Goal: Transaction & Acquisition: Purchase product/service

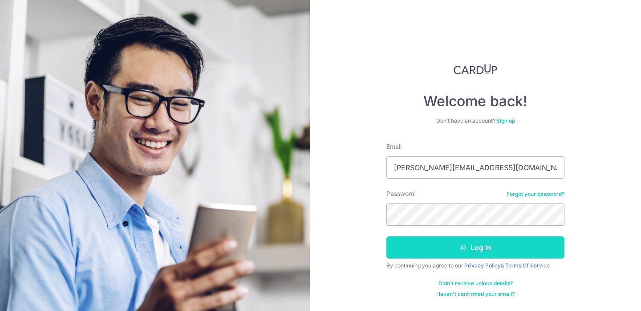
click at [476, 245] on button "Log in" at bounding box center [475, 248] width 178 height 22
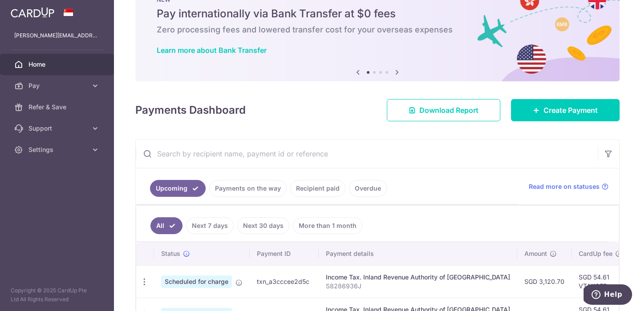
scroll to position [89, 0]
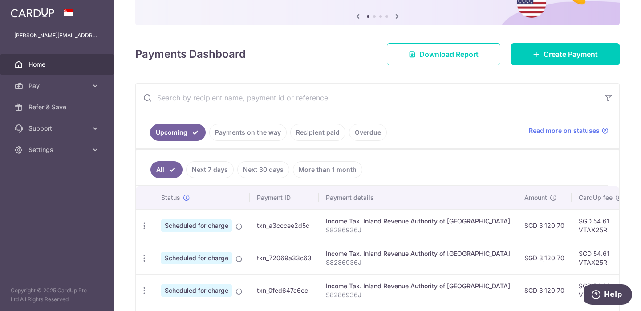
click at [309, 132] on link "Recipient paid" at bounding box center [317, 132] width 55 height 17
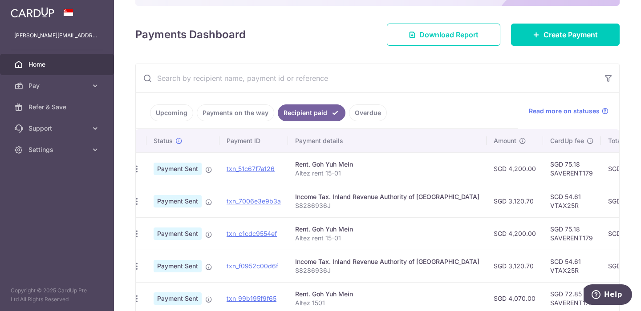
scroll to position [0, 0]
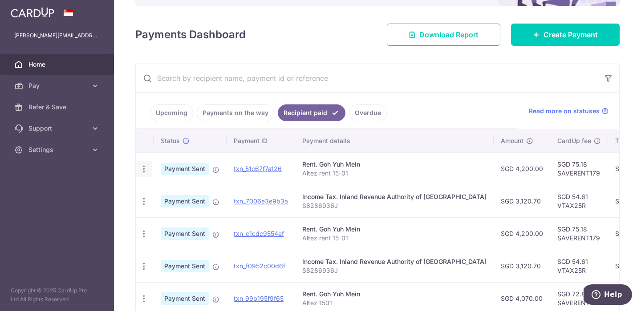
click at [141, 171] on icon "button" at bounding box center [143, 169] width 9 height 9
click at [406, 175] on p "Altez rent 15-01" at bounding box center [394, 173] width 184 height 9
click at [274, 167] on link "txn_51c67f7a126" at bounding box center [258, 169] width 48 height 8
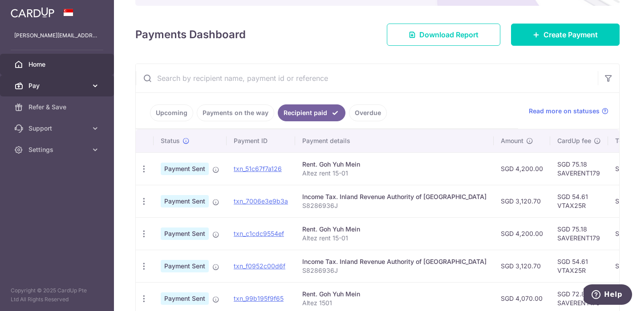
click at [41, 86] on span "Pay" at bounding box center [57, 85] width 59 height 9
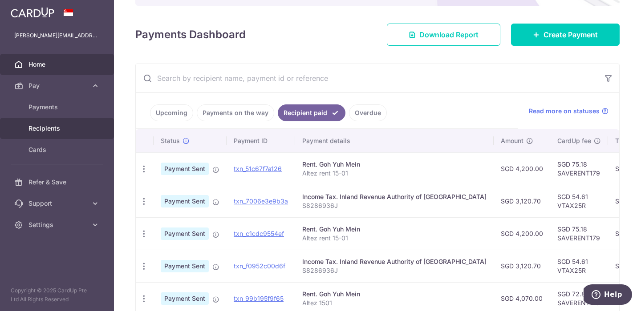
click at [46, 123] on link "Recipients" at bounding box center [57, 128] width 114 height 21
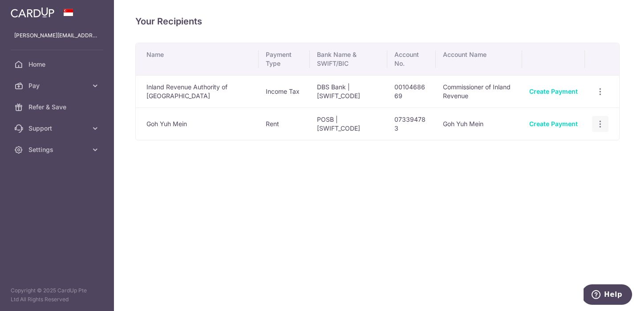
click at [598, 97] on icon "button" at bounding box center [599, 91] width 9 height 9
click at [562, 122] on link "Create Payment" at bounding box center [553, 124] width 48 height 8
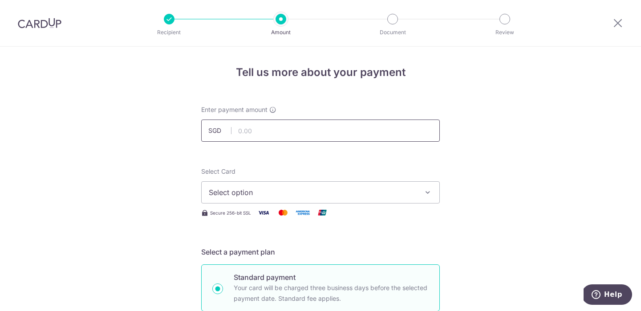
click at [303, 130] on input "text" at bounding box center [320, 131] width 238 height 22
type input "4,200.00"
click at [358, 188] on span "Select option" at bounding box center [312, 192] width 207 height 11
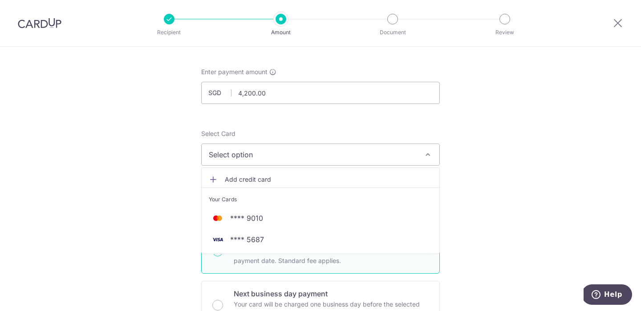
scroll to position [44, 0]
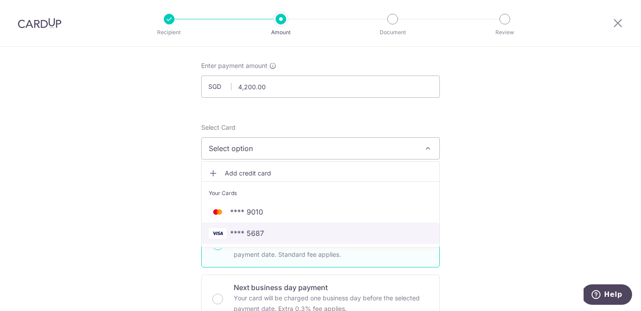
click at [325, 232] on span "**** 5687" at bounding box center [320, 233] width 223 height 11
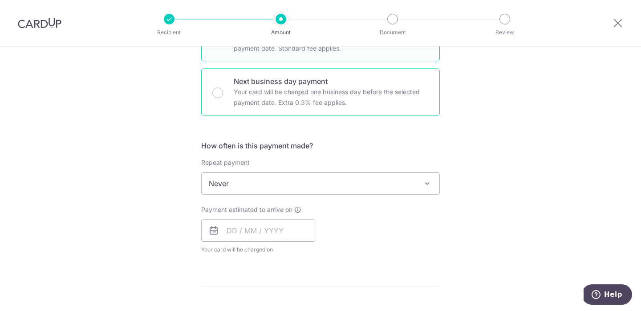
scroll to position [255, 0]
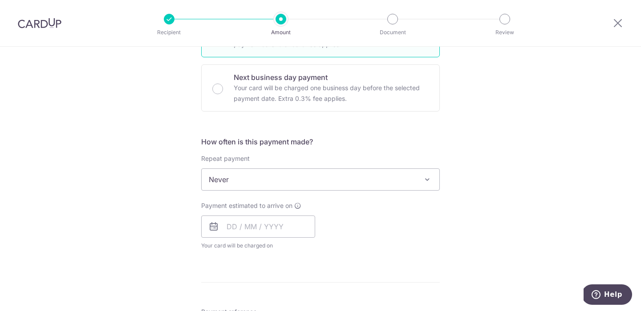
click at [280, 183] on span "Never" at bounding box center [321, 179] width 238 height 21
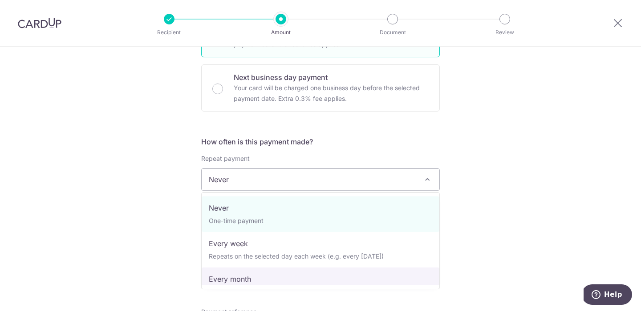
select select "3"
type input "02/05/2027"
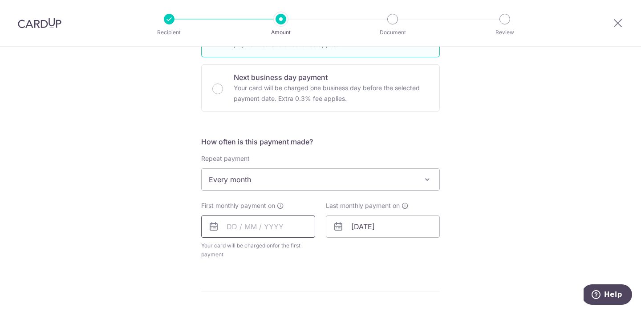
click at [239, 223] on input "text" at bounding box center [258, 227] width 114 height 22
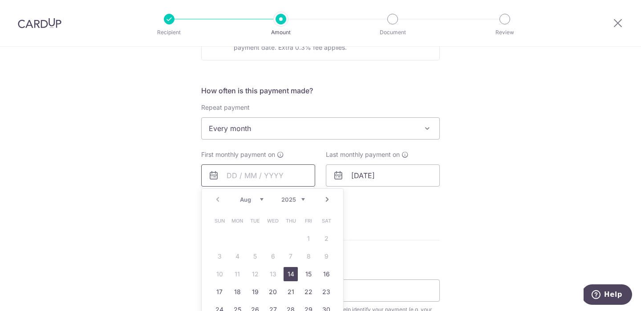
scroll to position [307, 0]
click at [363, 229] on form "Enter payment amount SGD 4,200.00 4200.00 Select Card **** 5687 Add credit card…" at bounding box center [320, 154] width 238 height 713
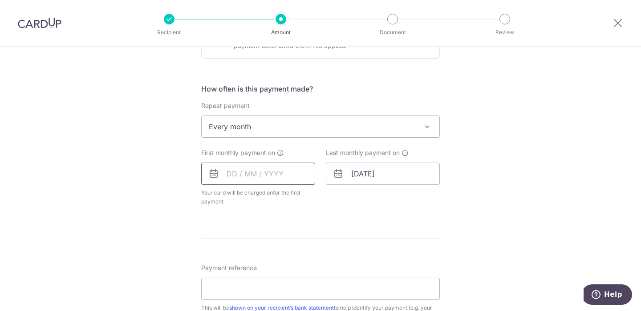
click at [271, 166] on input "text" at bounding box center [258, 174] width 114 height 22
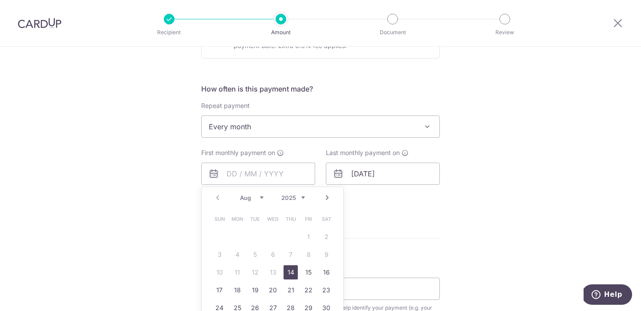
click at [327, 197] on link "Next" at bounding box center [327, 198] width 11 height 11
click at [254, 234] on link "2" at bounding box center [255, 237] width 14 height 14
type input "[DATE]"
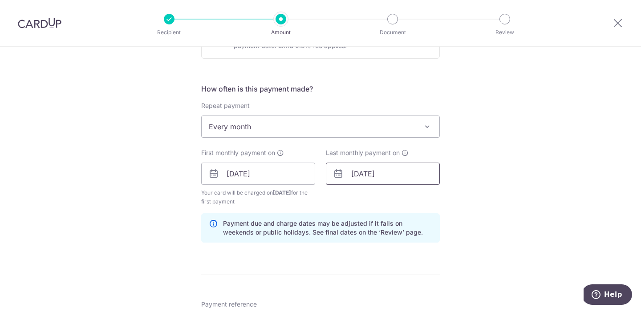
click at [385, 176] on input "02/05/2027" at bounding box center [383, 174] width 114 height 22
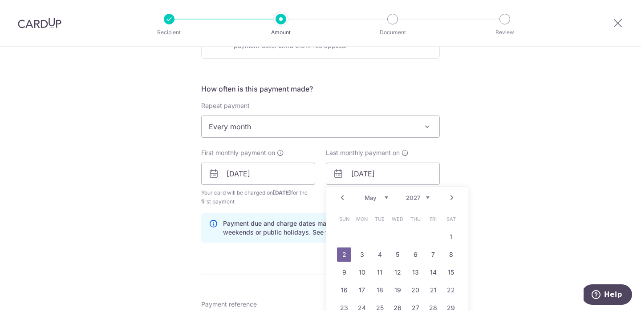
click at [380, 198] on select "Jan Feb Mar Apr May Jun Jul Aug Sep Oct Nov Dec" at bounding box center [376, 197] width 24 height 7
click at [431, 238] on link "2" at bounding box center [433, 237] width 14 height 14
type input "02/04/2027"
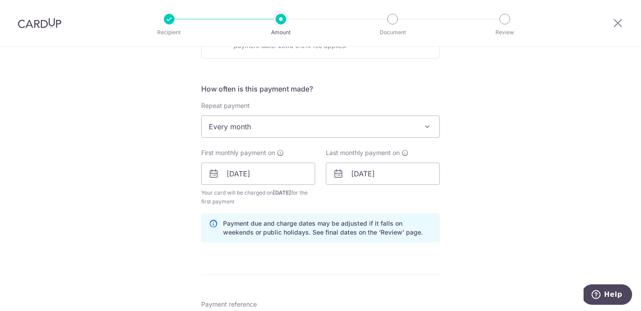
click at [485, 203] on div "Tell us more about your payment Enter payment amount SGD 4,200.00 4200.00 Selec…" at bounding box center [320, 164] width 641 height 850
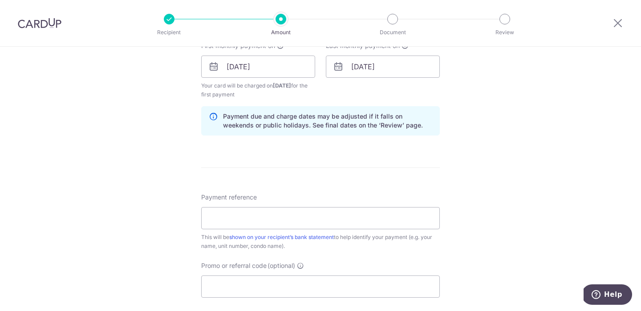
scroll to position [436, 0]
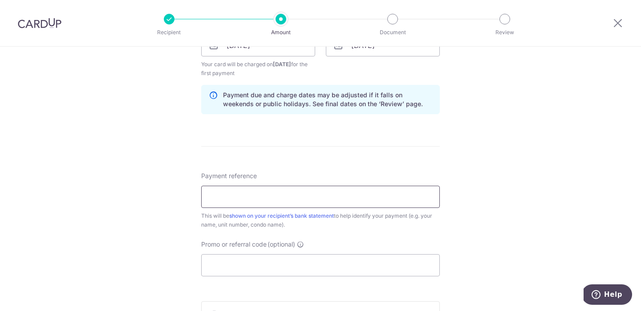
click at [313, 199] on input "Payment reference" at bounding box center [320, 197] width 238 height 22
type input "Altez rent 15-01"
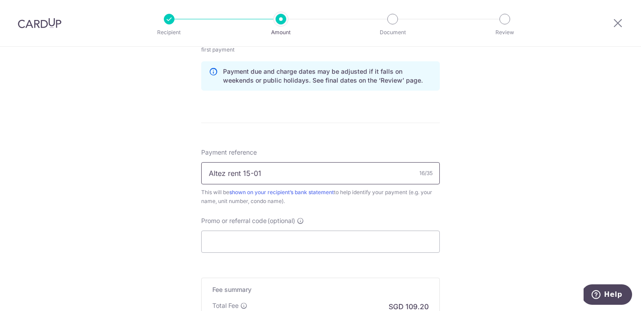
scroll to position [506, 0]
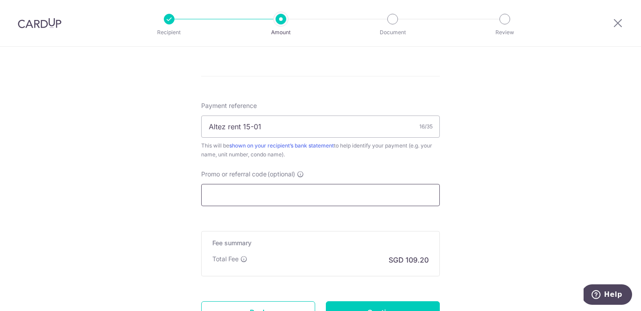
click at [366, 192] on input "Promo or referral code (optional)" at bounding box center [320, 195] width 238 height 22
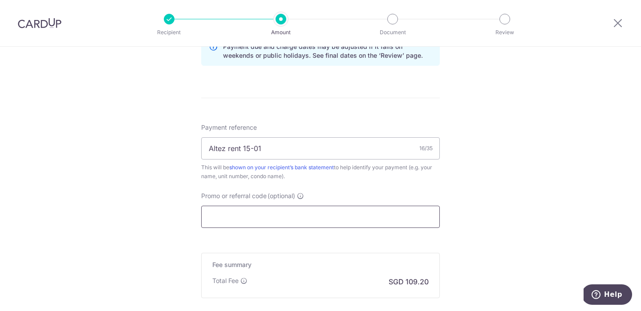
scroll to position [525, 0]
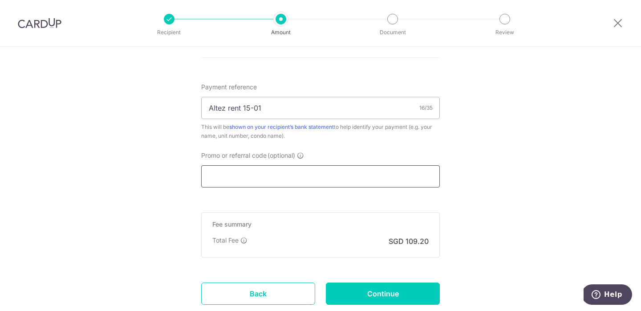
paste input "SAVERENT179"
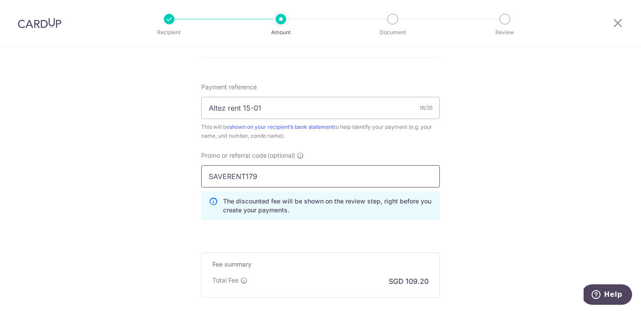
scroll to position [626, 0]
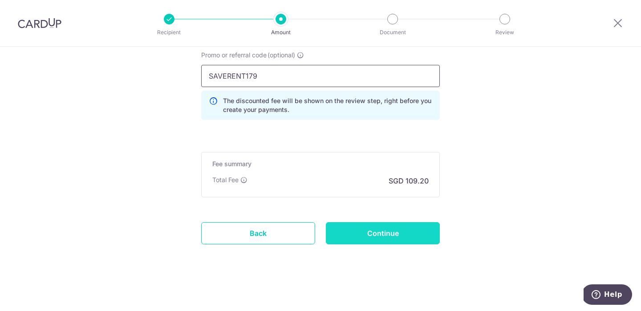
type input "SAVERENT179"
click at [385, 234] on input "Continue" at bounding box center [383, 233] width 114 height 22
type input "Create Schedule"
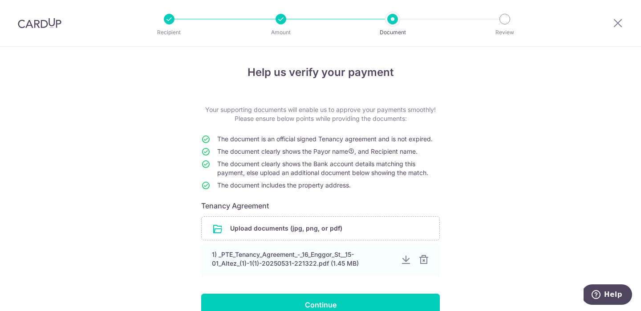
scroll to position [59, 0]
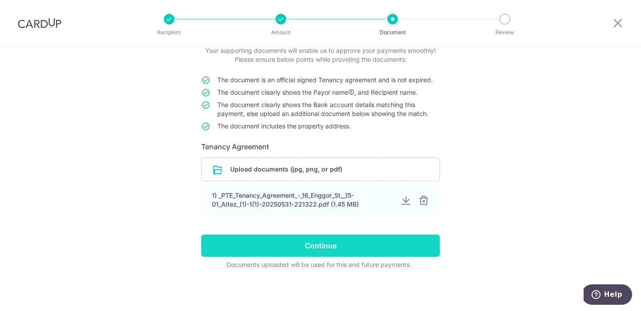
click at [333, 244] on input "Continue" at bounding box center [320, 246] width 238 height 22
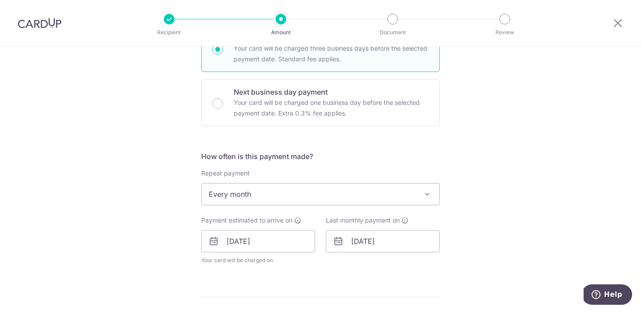
scroll to position [272, 0]
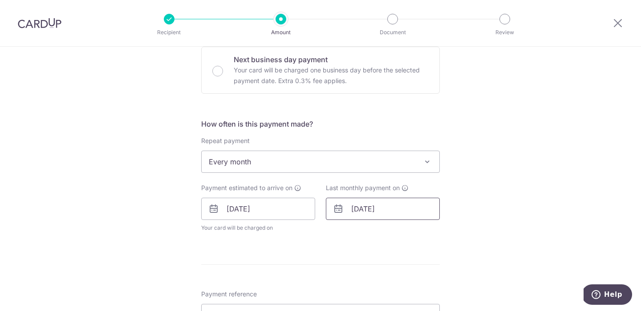
click at [380, 211] on input "[DATE]" at bounding box center [383, 209] width 114 height 22
click at [378, 235] on select "Jan Feb Mar Apr May Jun [DATE] Aug Sep Oct Nov Dec" at bounding box center [376, 233] width 24 height 7
click at [424, 234] on select "2025 2026 2027 2028 2029 2030 2031 2032 2033 2034 2035" at bounding box center [418, 233] width 24 height 7
click at [386, 232] on select "Sep Oct Nov Dec" at bounding box center [376, 233] width 24 height 7
click at [380, 272] on link "2" at bounding box center [379, 272] width 14 height 14
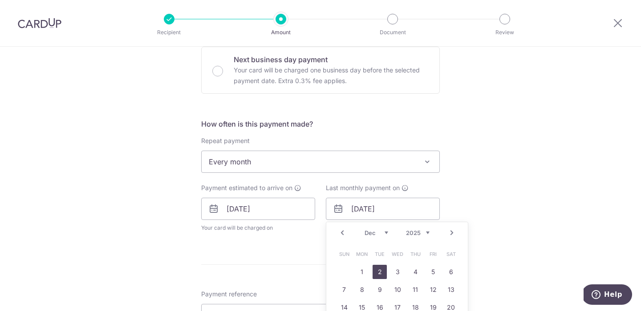
type input "02/12/2025"
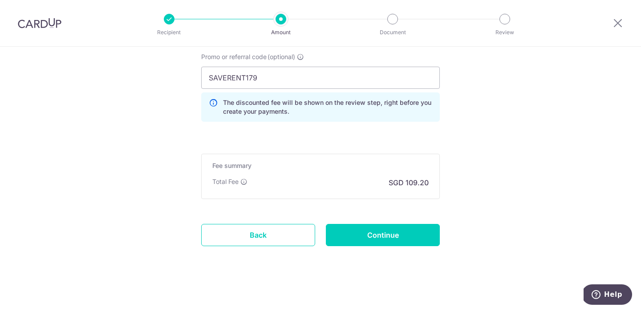
scroll to position [617, 0]
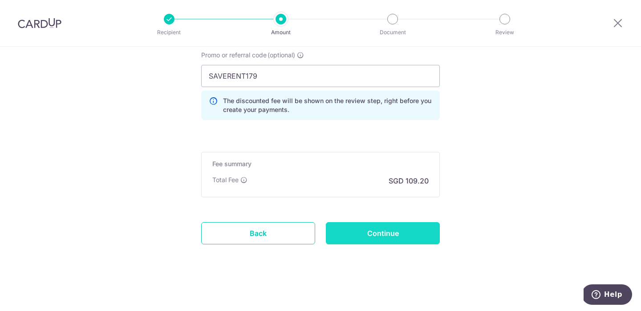
click at [380, 231] on input "Continue" at bounding box center [383, 233] width 114 height 22
type input "Update Schedule"
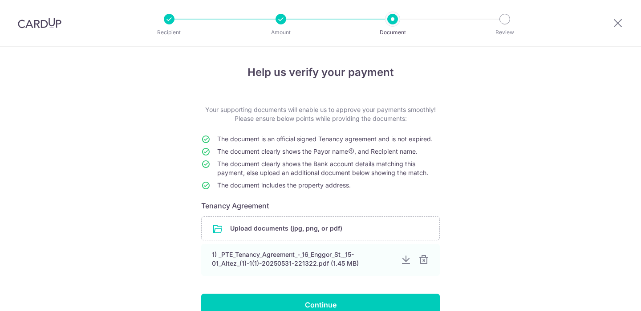
scroll to position [59, 0]
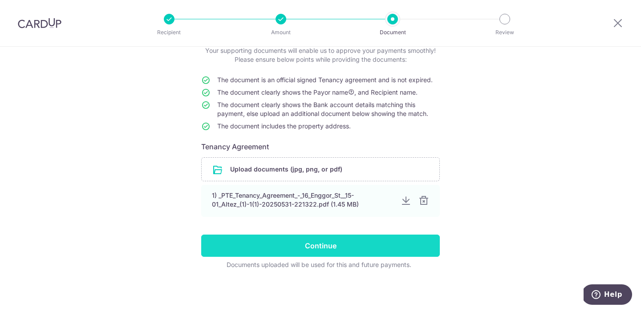
click at [319, 242] on input "Continue" at bounding box center [320, 246] width 238 height 22
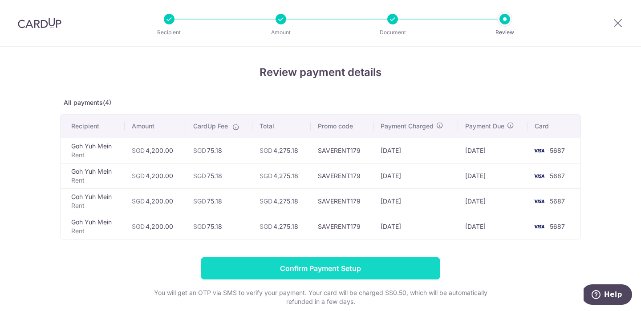
click at [322, 270] on input "Confirm Payment Setup" at bounding box center [320, 269] width 238 height 22
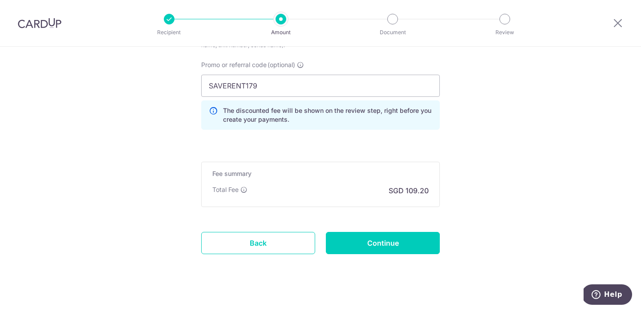
scroll to position [617, 0]
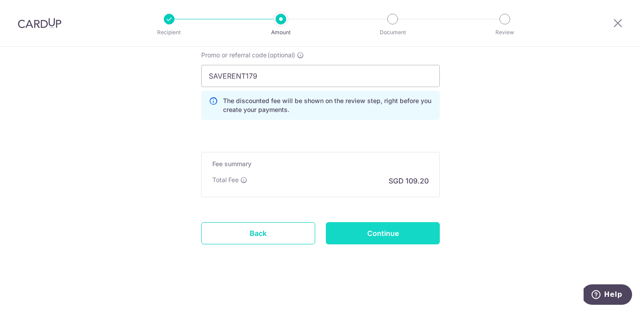
click at [375, 234] on input "Continue" at bounding box center [383, 233] width 114 height 22
type input "Update Schedule"
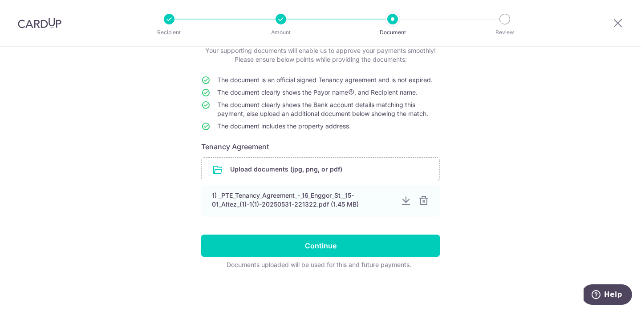
scroll to position [59, 0]
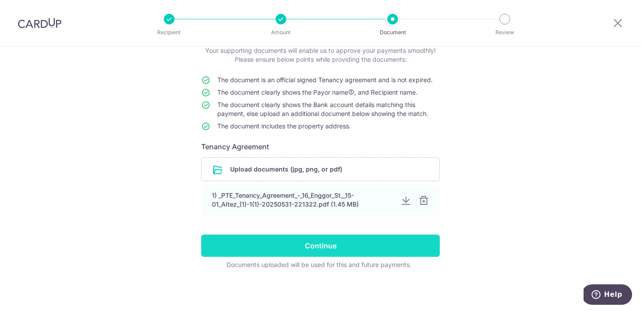
click at [342, 245] on input "Continue" at bounding box center [320, 246] width 238 height 22
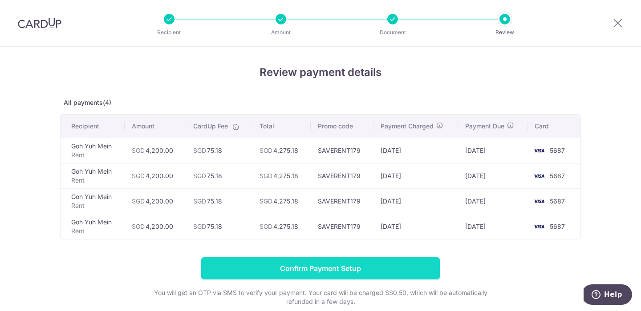
click at [333, 268] on input "Confirm Payment Setup" at bounding box center [320, 269] width 238 height 22
